Goal: Communication & Community: Ask a question

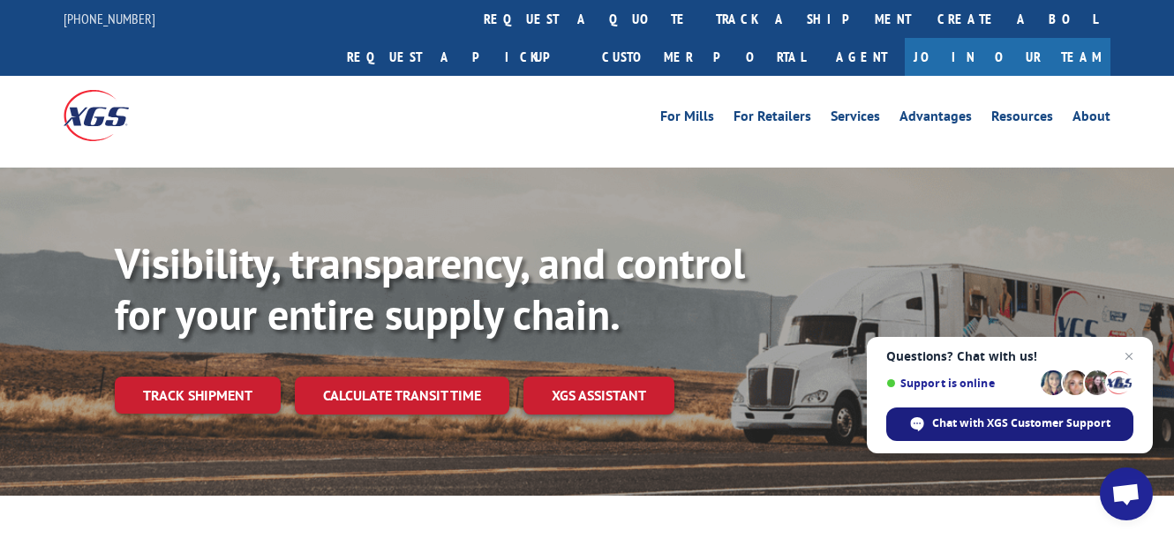
click at [1022, 425] on span "Chat with XGS Customer Support" at bounding box center [1021, 424] width 178 height 16
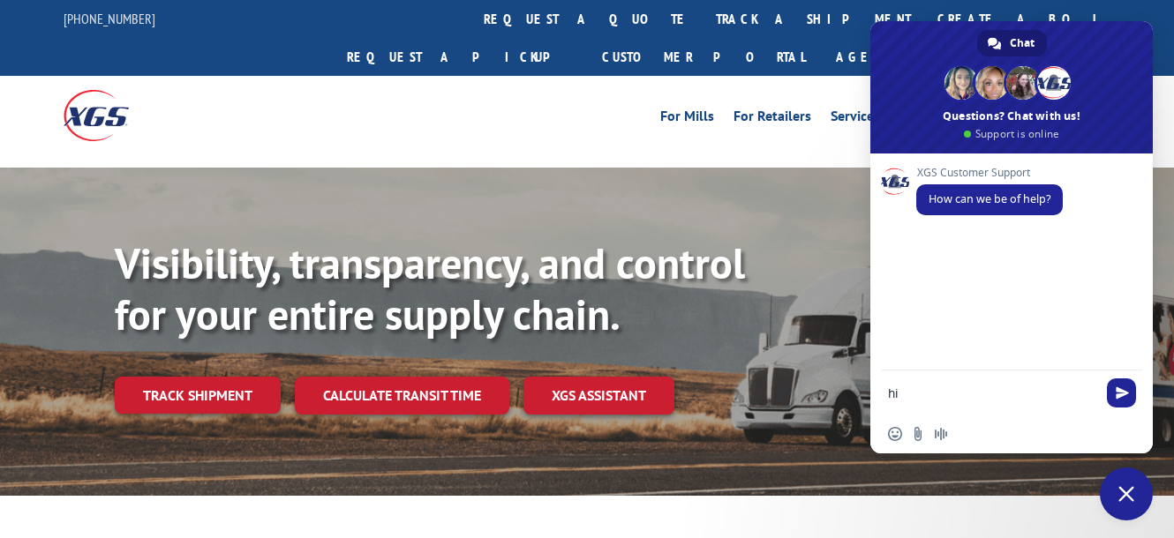
type textarea "hi"
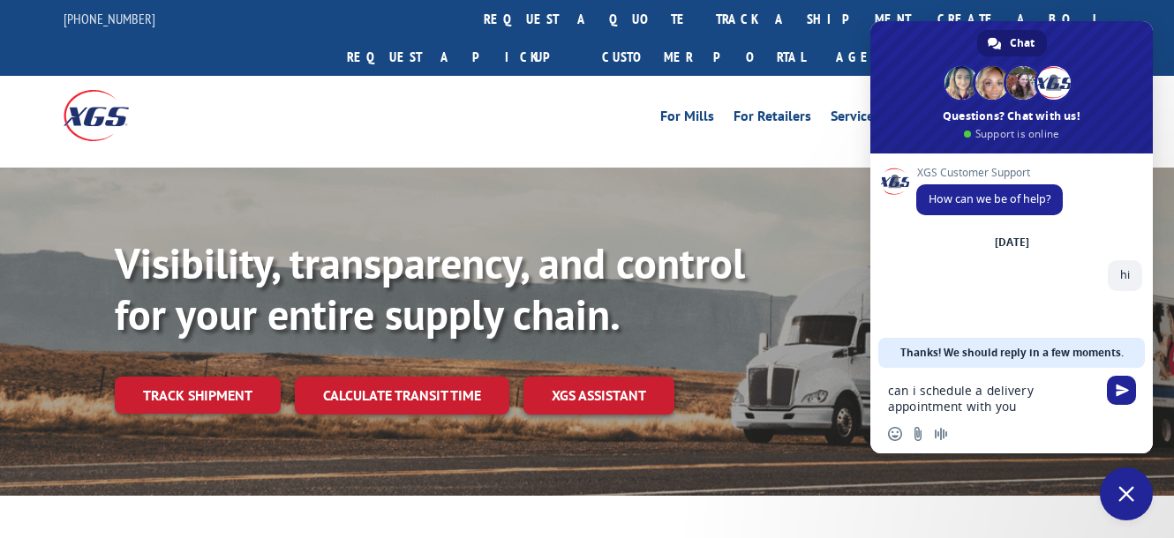
type textarea "can i schedule a delivery appointment with you?"
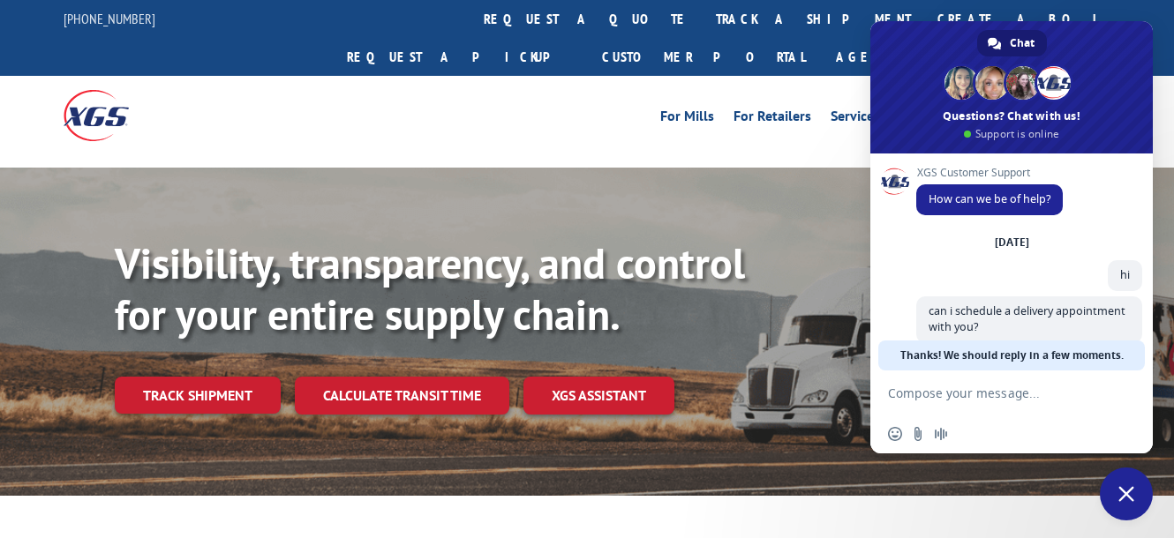
scroll to position [23, 0]
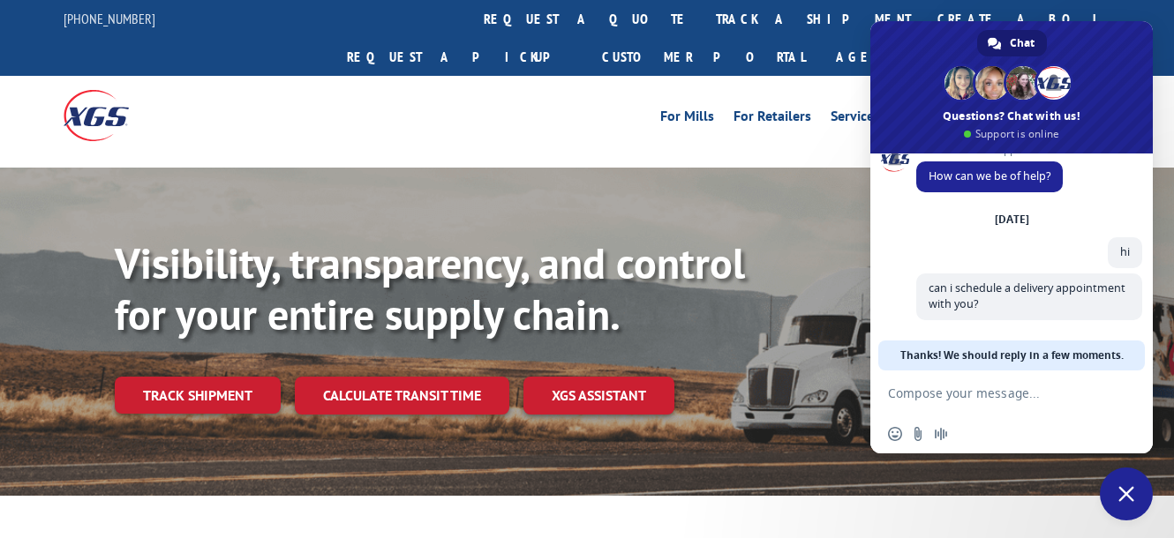
click at [951, 403] on form at bounding box center [992, 395] width 208 height 48
click at [951, 400] on textarea "Compose your message..." at bounding box center [992, 394] width 208 height 16
paste textarea "BOL# 31454651 PRO # 17602150"
type textarea "BOL# 31454651 PRO # 17602150"
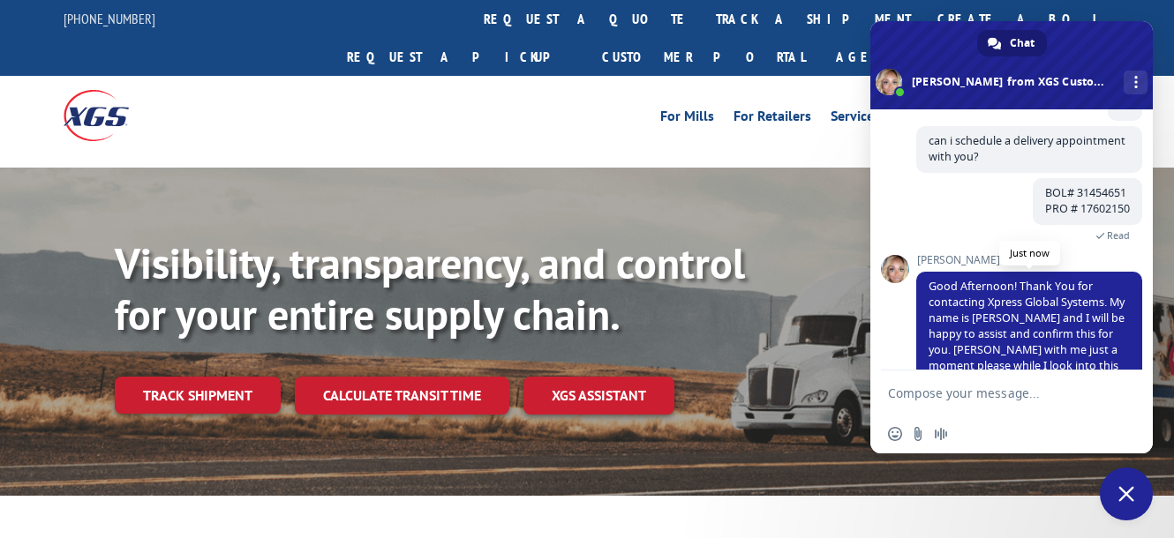
scroll to position [158, 0]
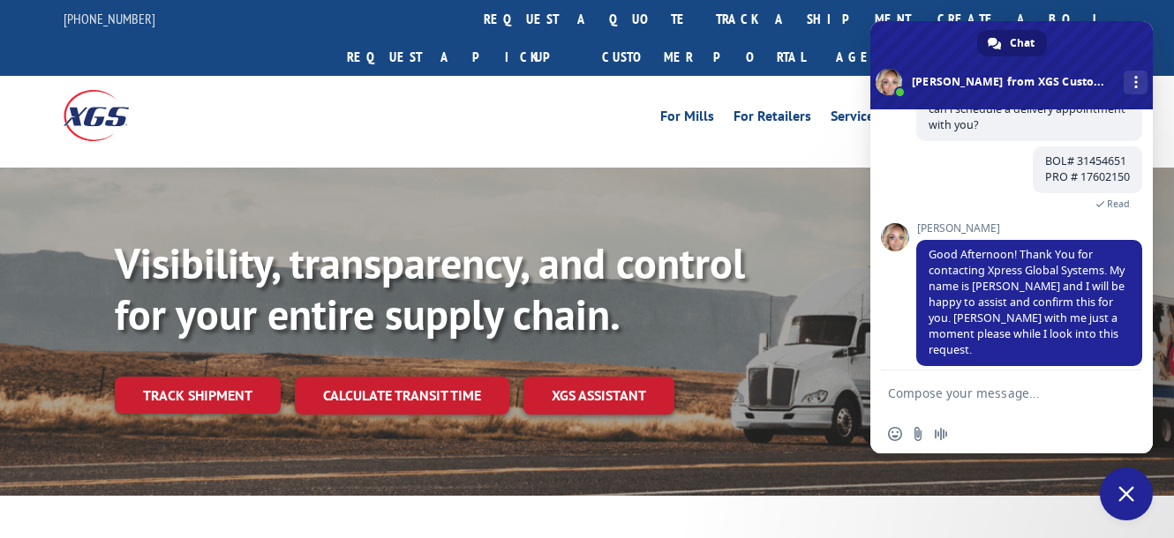
click at [991, 389] on textarea "Compose your message..." at bounding box center [992, 394] width 208 height 16
type textarea "Sure thank you"
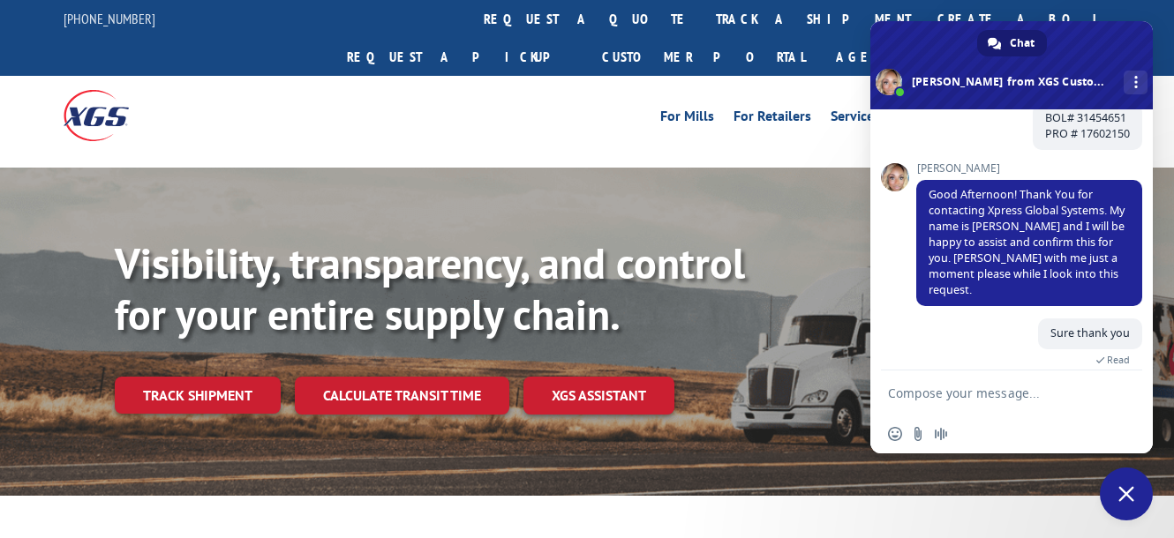
scroll to position [222, 0]
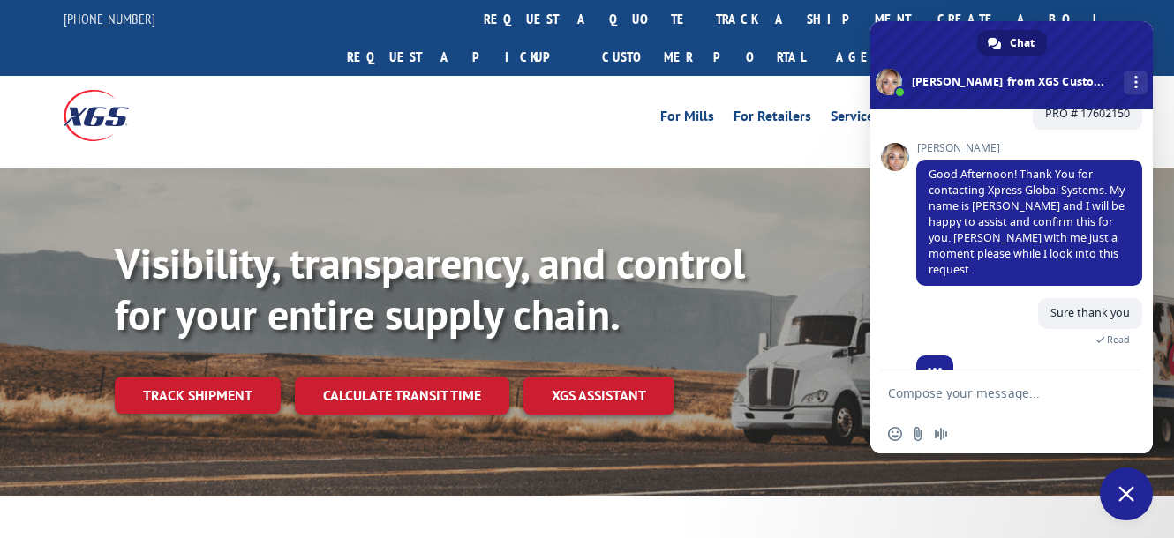
click at [1006, 395] on textarea "Compose your message..." at bounding box center [992, 394] width 208 height 16
click at [1012, 399] on textarea "Compose your message..." at bounding box center [992, 394] width 208 height 16
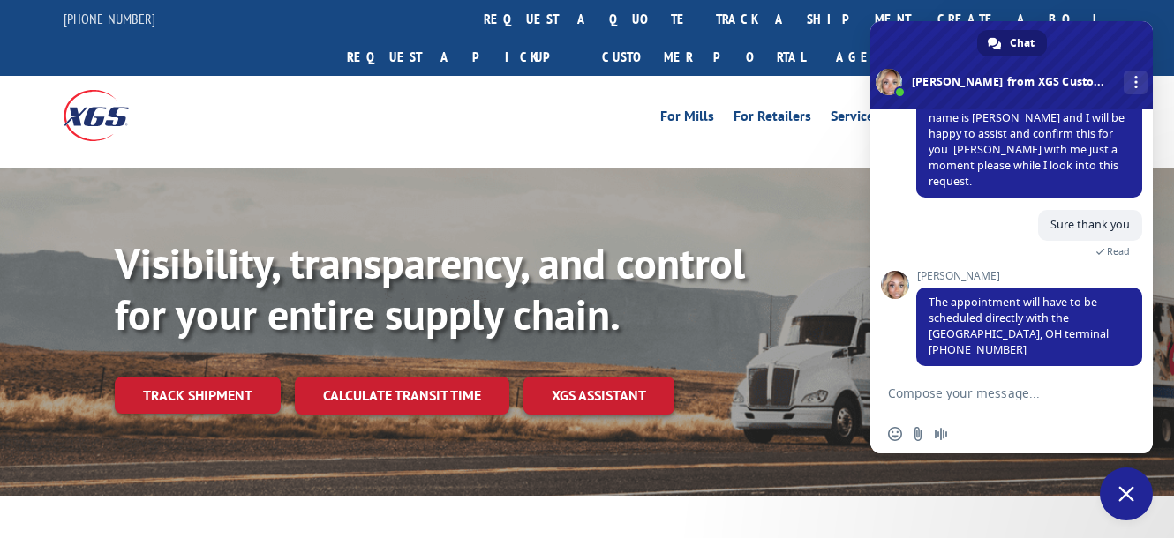
click at [999, 401] on textarea "Compose your message..." at bounding box center [992, 394] width 208 height 16
type textarea "Theyre not answering phonecalls"
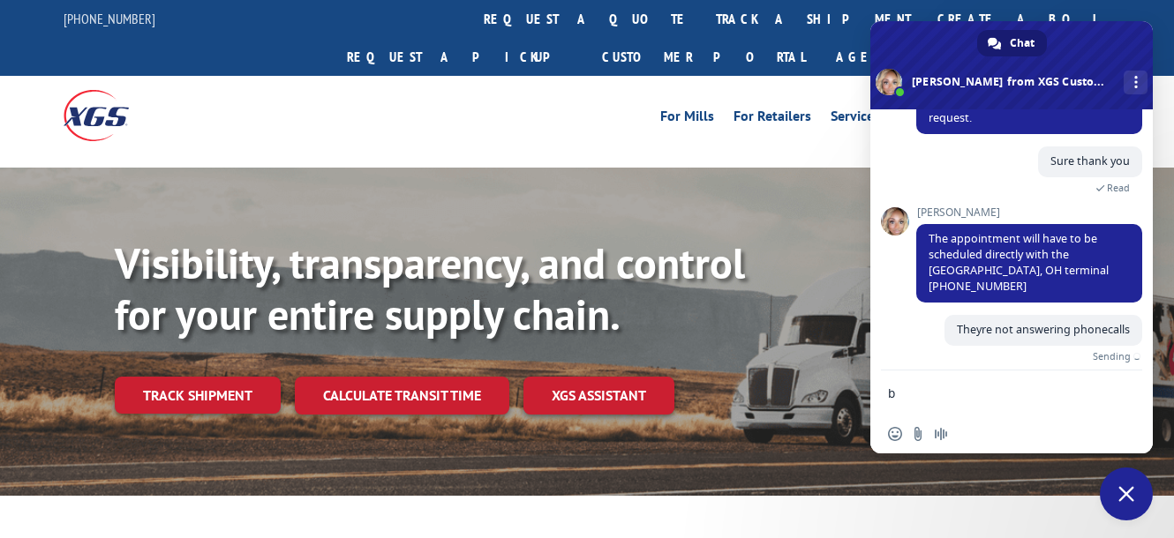
scroll to position [353, 0]
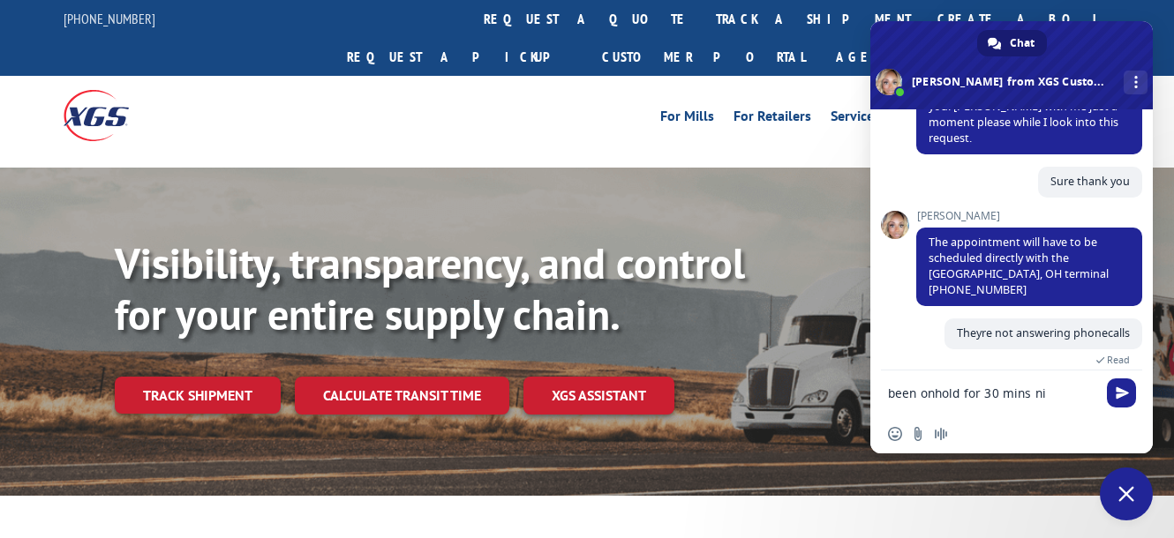
type textarea "been onhold for 30 mins niw"
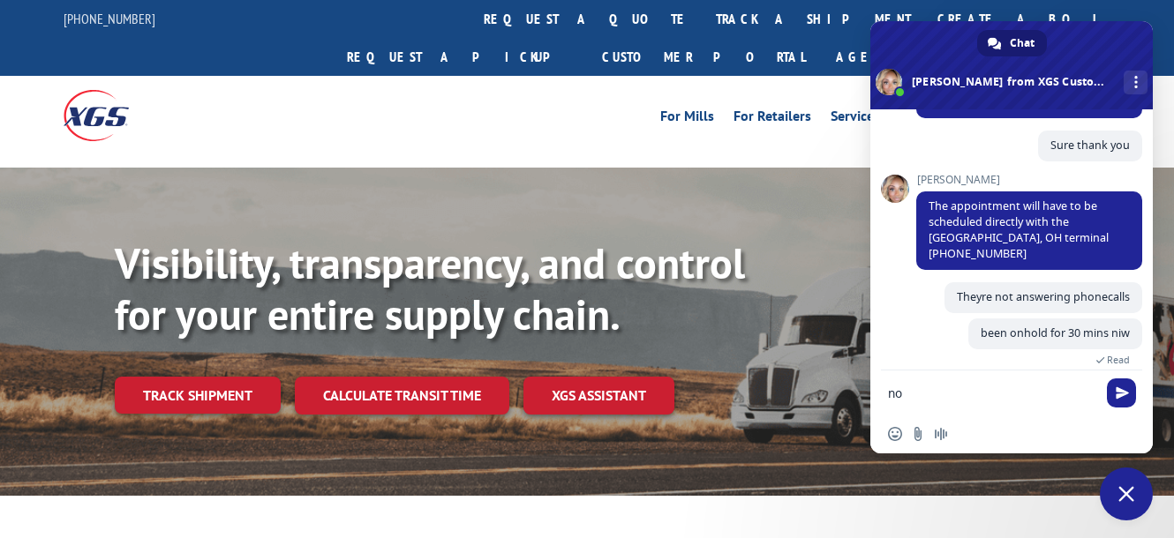
type textarea "now"
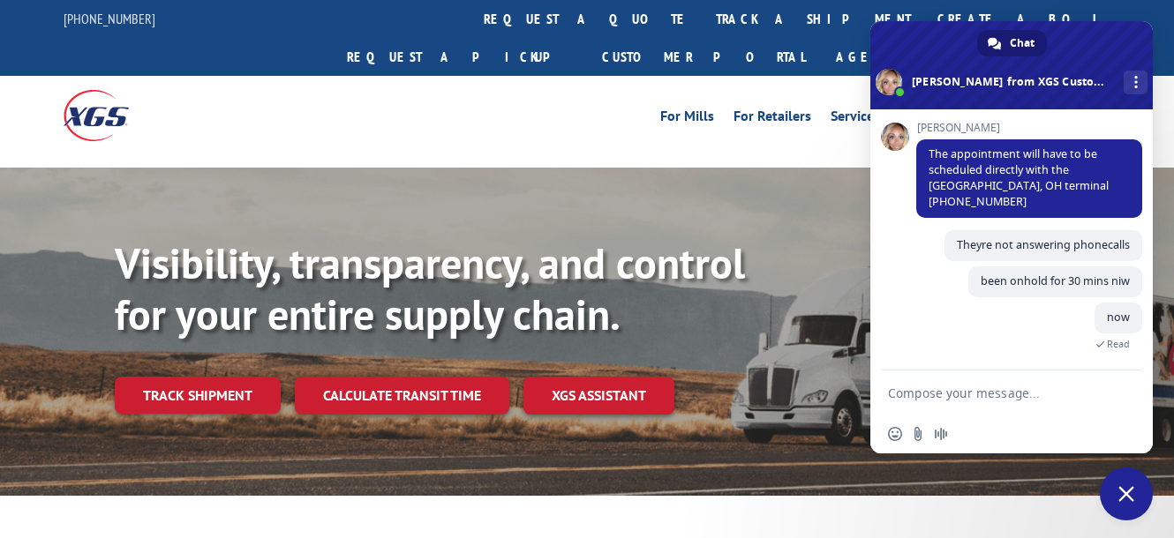
scroll to position [409, 0]
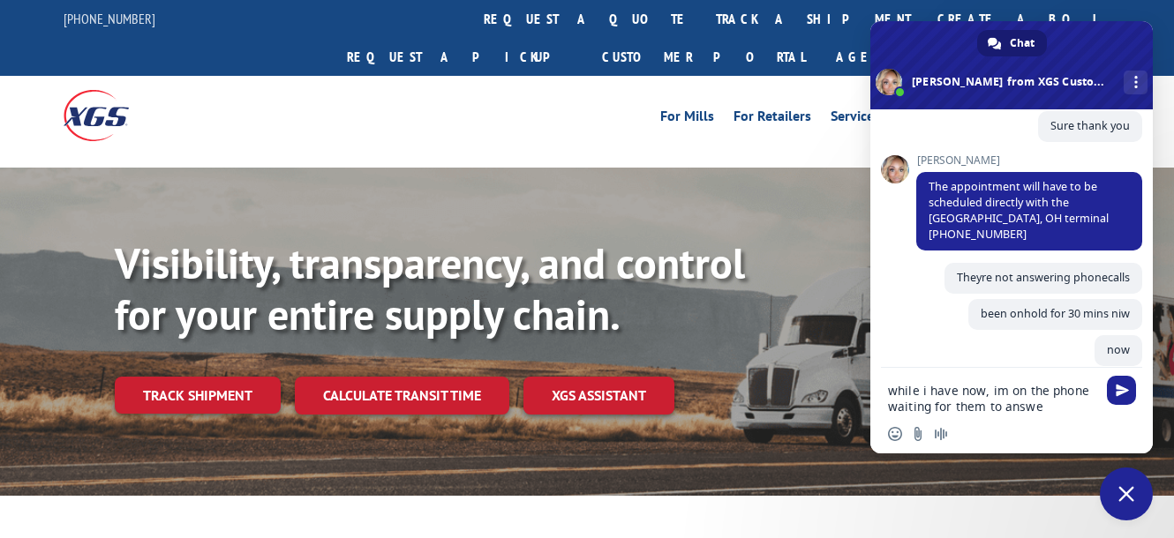
type textarea "while i have now, im on the phone waiting for them to answer"
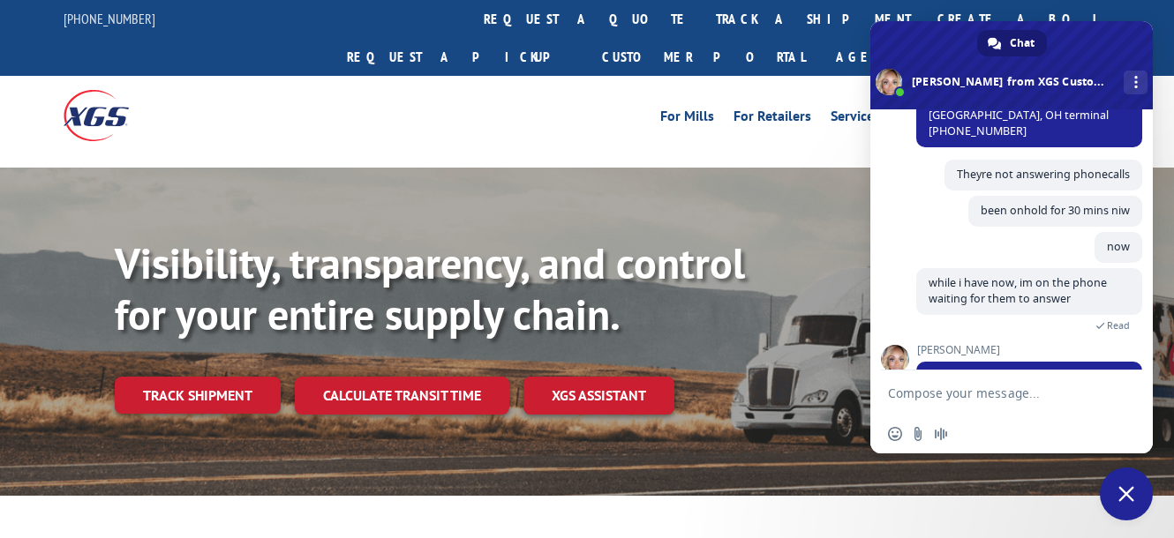
scroll to position [586, 0]
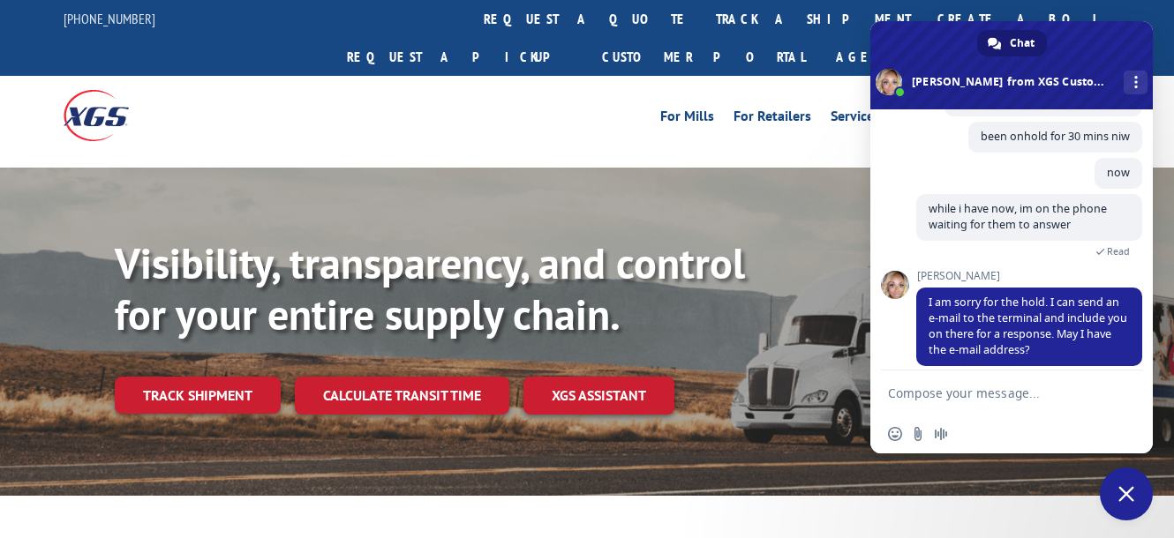
click at [1017, 395] on textarea "Compose your message..." at bounding box center [992, 394] width 208 height 16
click at [976, 407] on form at bounding box center [992, 395] width 208 height 48
click at [974, 398] on textarea "Compose your message..." at bounding box center [992, 394] width 208 height 16
type textarea "c"
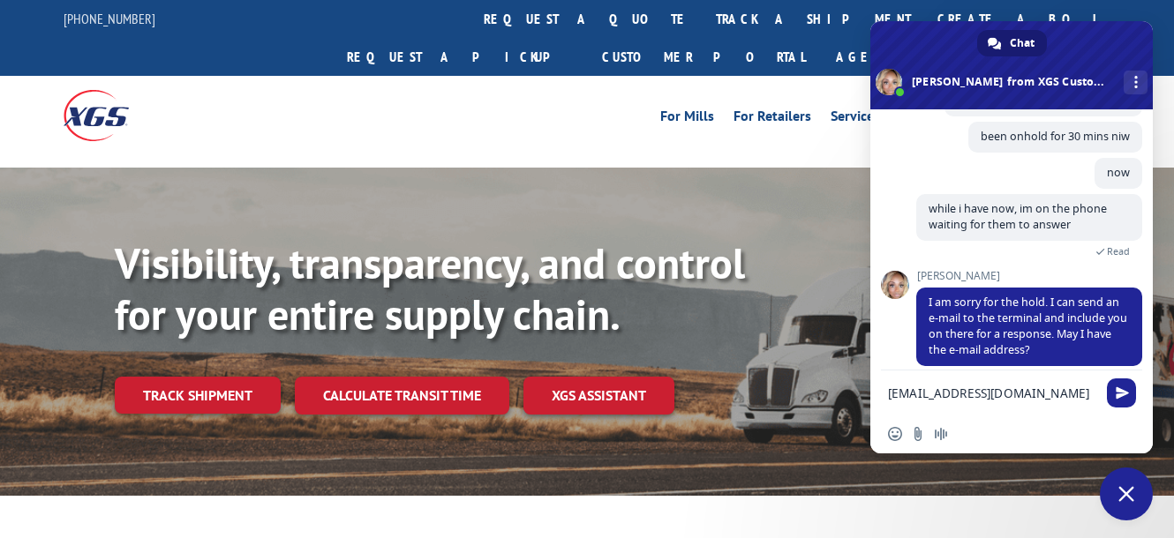
type textarea "[EMAIL_ADDRESS][DOMAIN_NAME]"
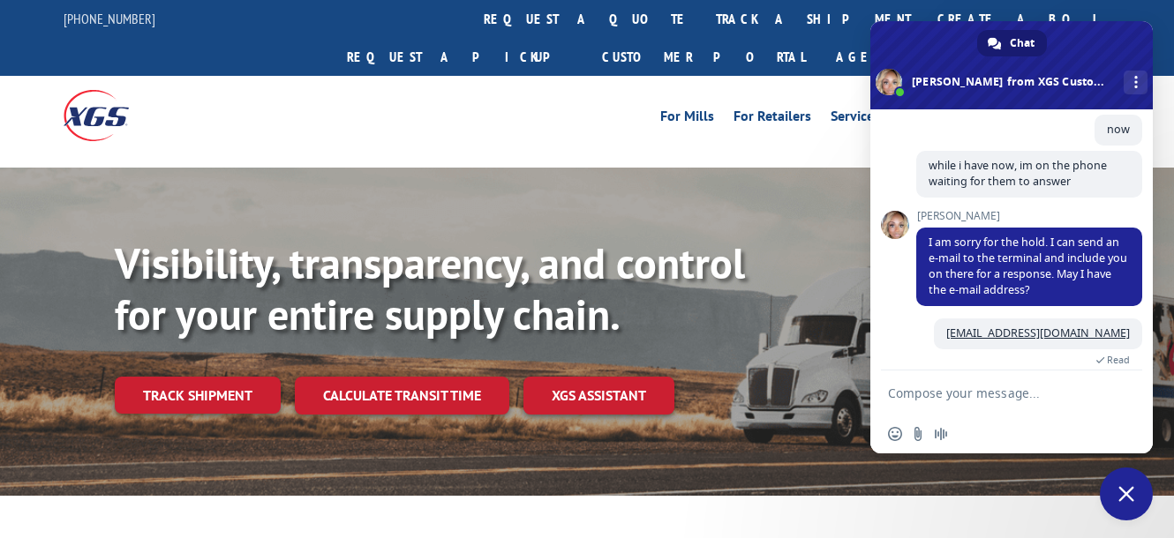
scroll to position [664, 0]
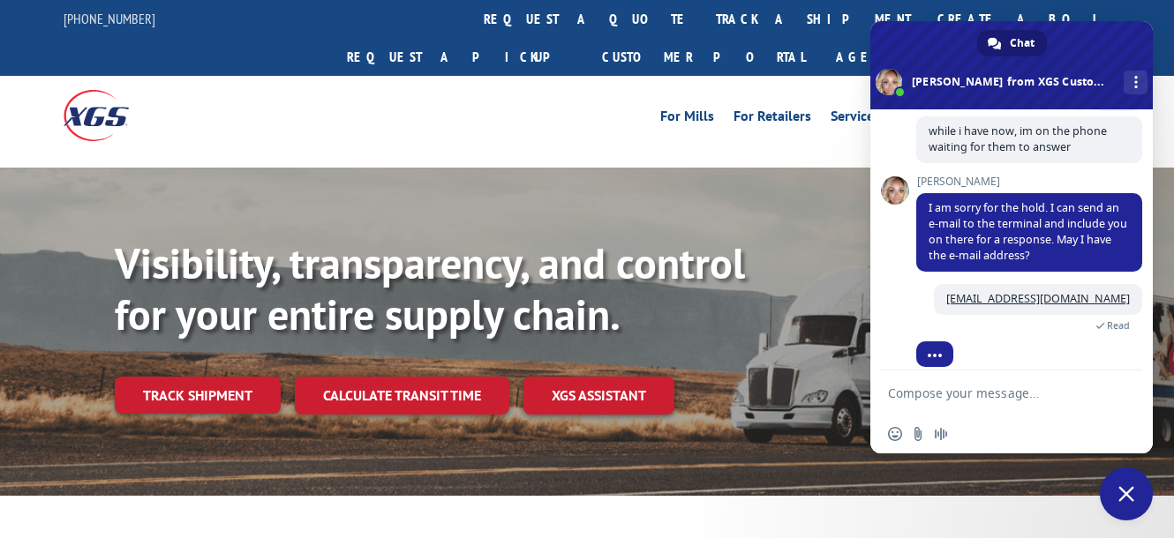
click at [978, 387] on textarea "Compose your message..." at bounding box center [992, 394] width 208 height 16
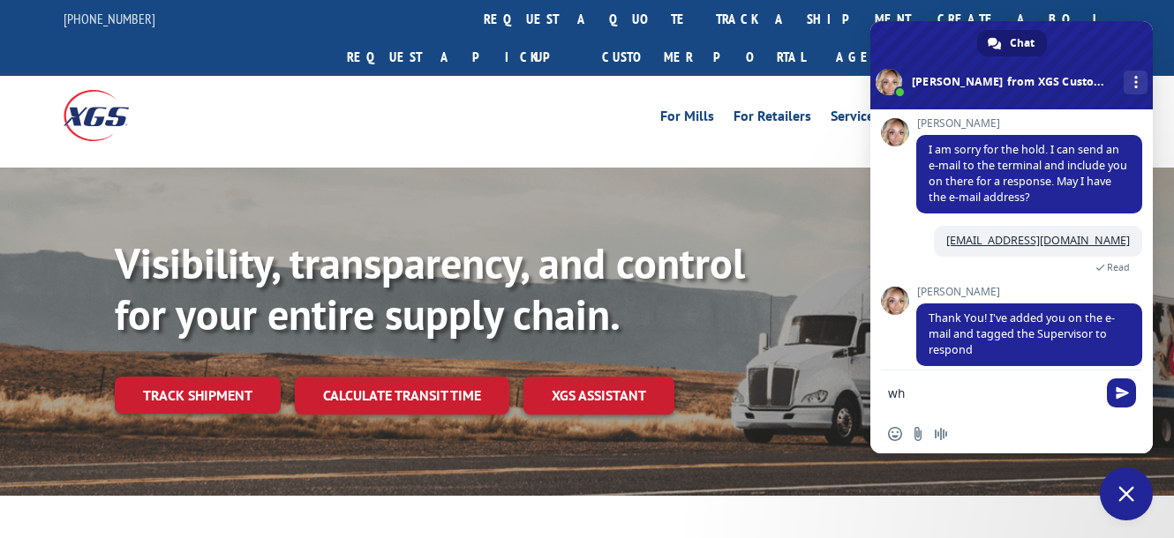
type textarea "w"
type textarea "Thank you"
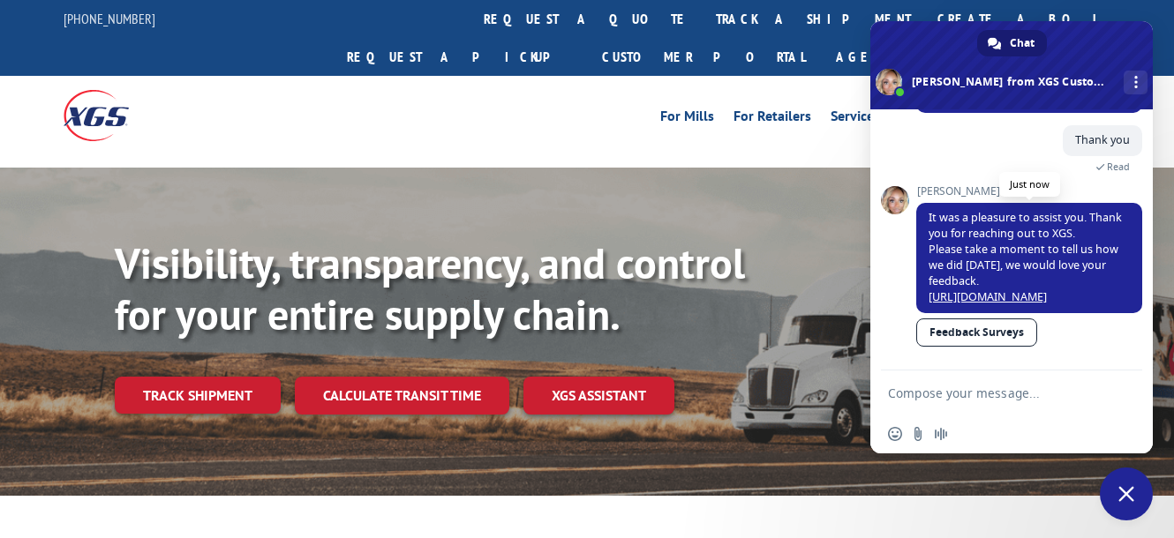
scroll to position [959, 0]
